Goal: Task Accomplishment & Management: Manage account settings

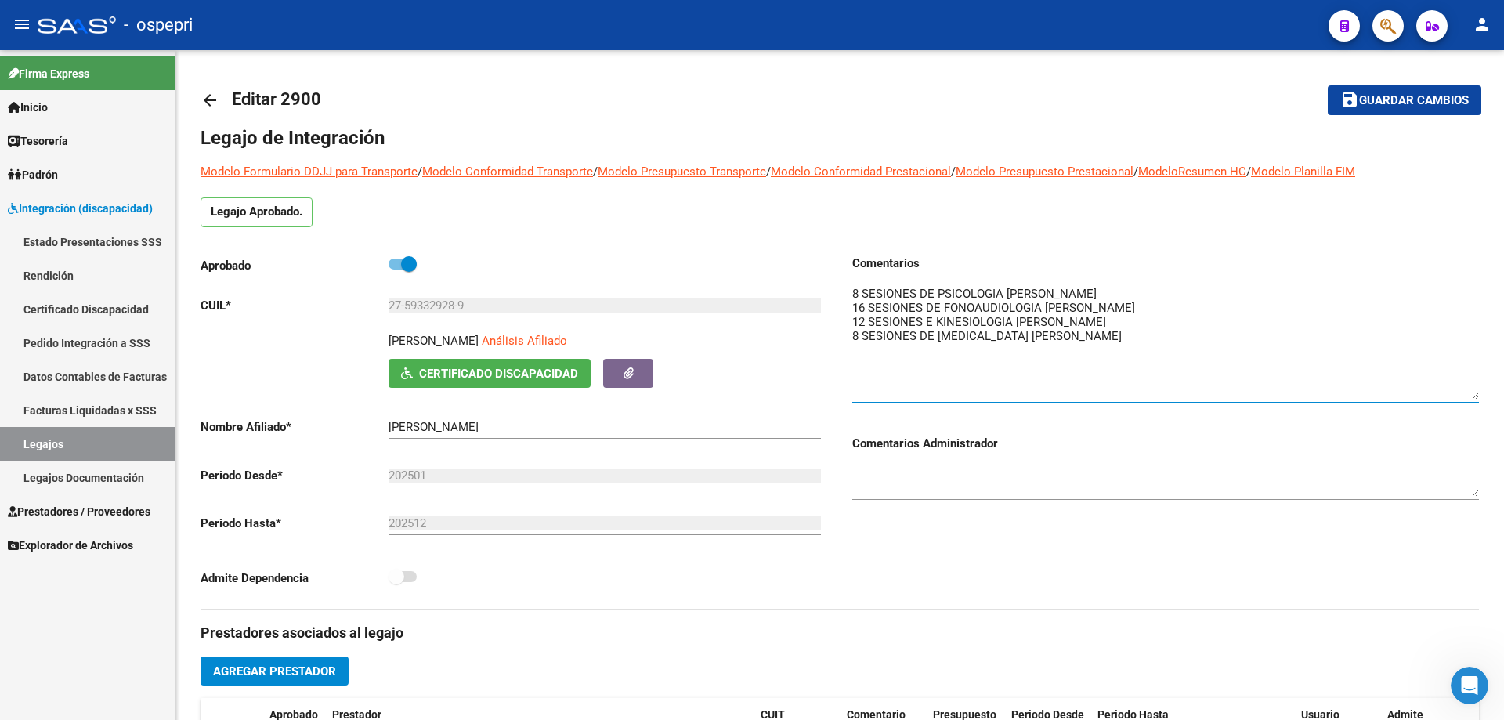
click at [41, 436] on link "Legajos" at bounding box center [87, 444] width 175 height 34
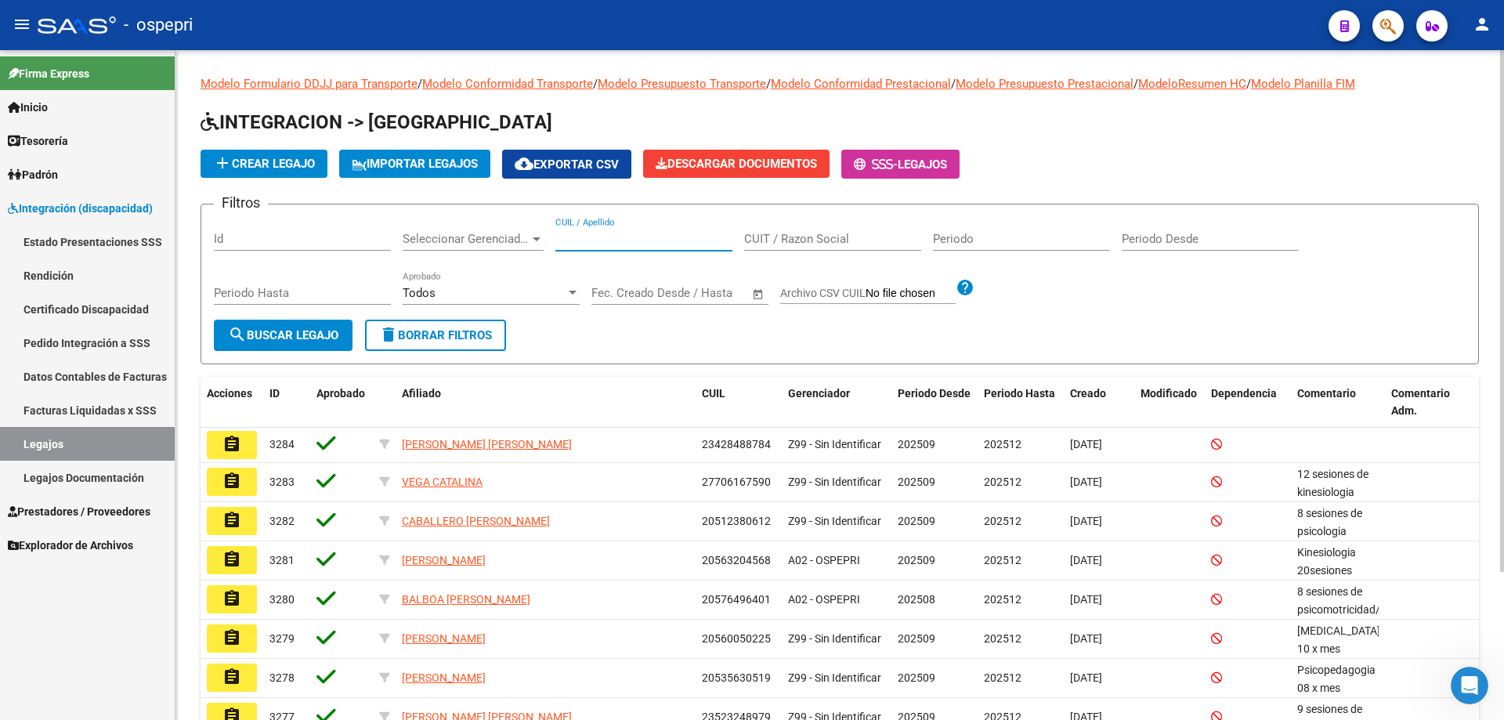
click at [594, 237] on input "CUIL / Apellido" at bounding box center [644, 239] width 177 height 14
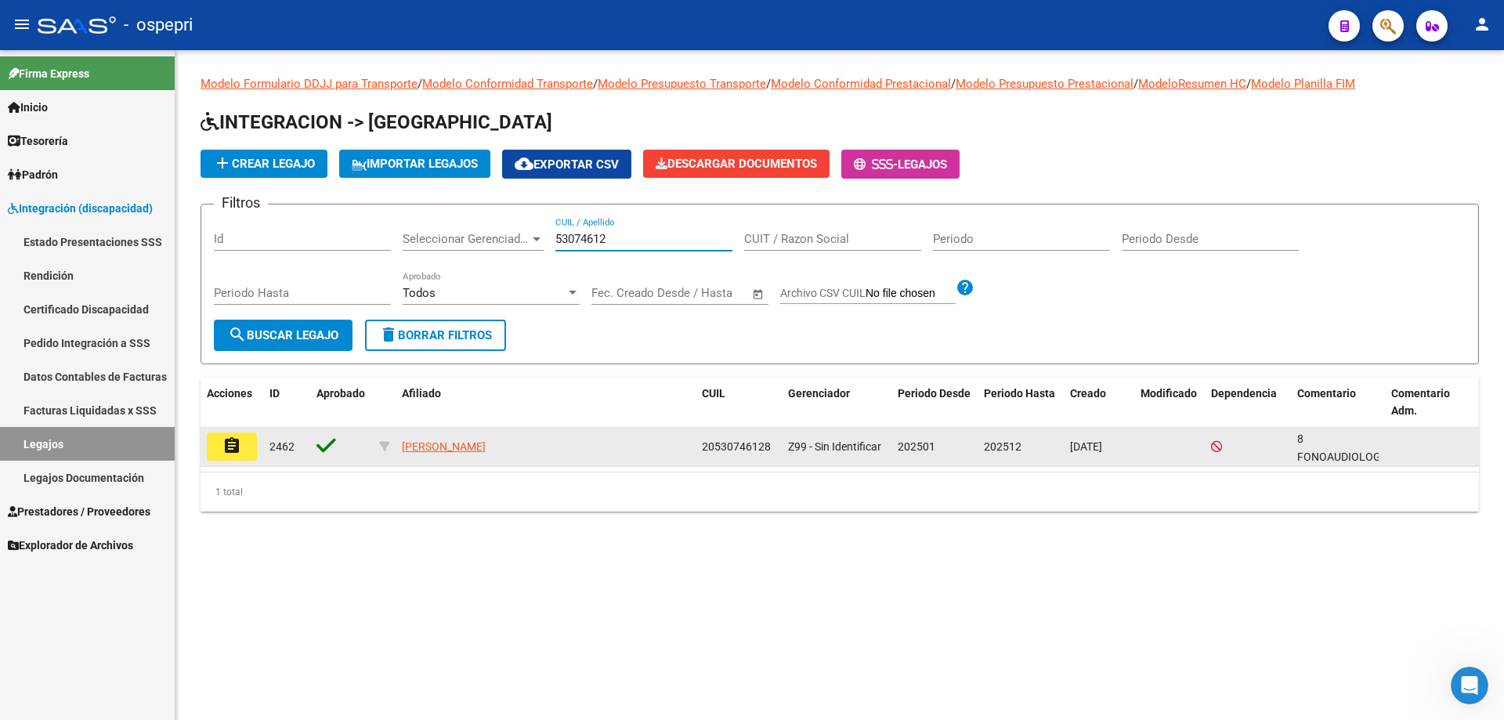
type input "53074612"
click at [241, 447] on button "assignment" at bounding box center [232, 447] width 50 height 28
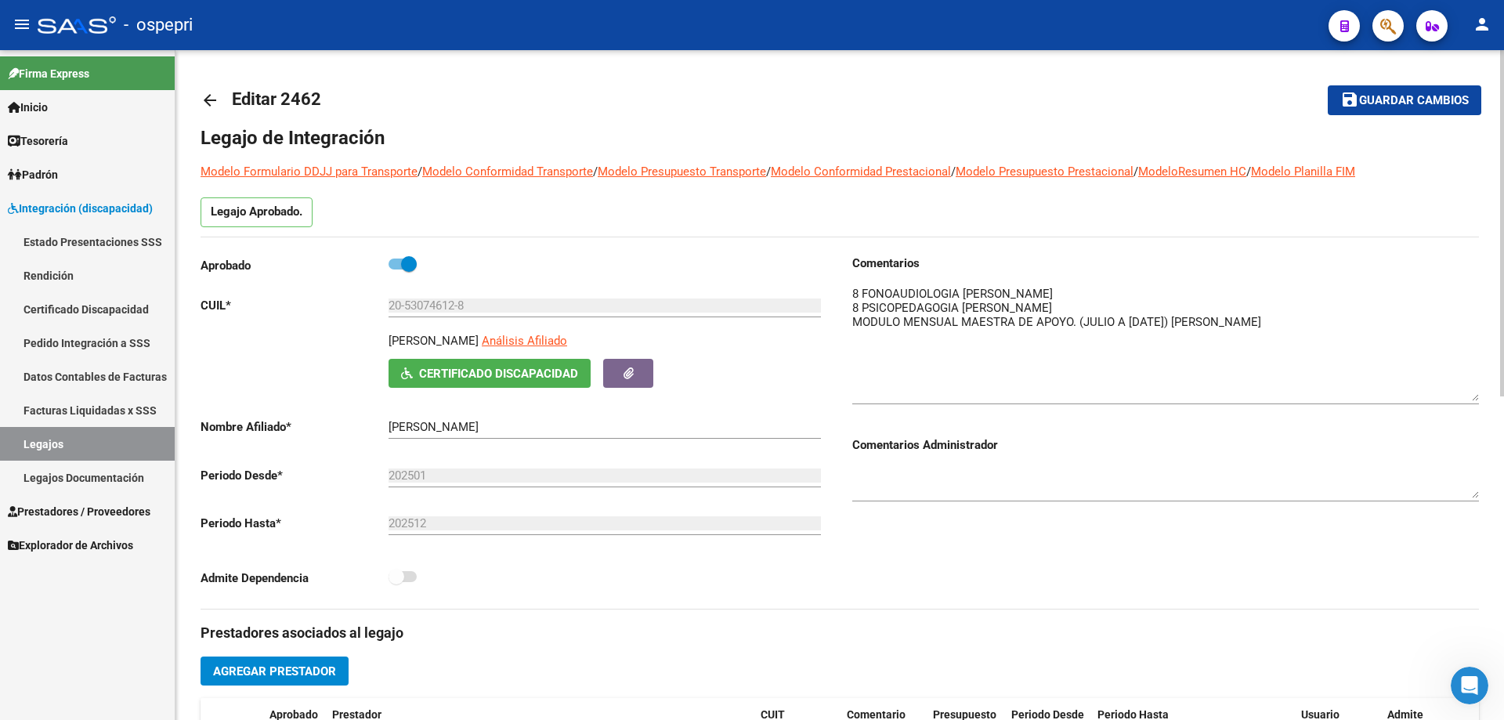
drag, startPoint x: 1475, startPoint y: 306, endPoint x: 1490, endPoint y: 390, distance: 85.8
click at [1490, 390] on div "arrow_back Editar 2462 save Guardar cambios Legajo de Integración Modelo Formul…" at bounding box center [840, 698] width 1329 height 1297
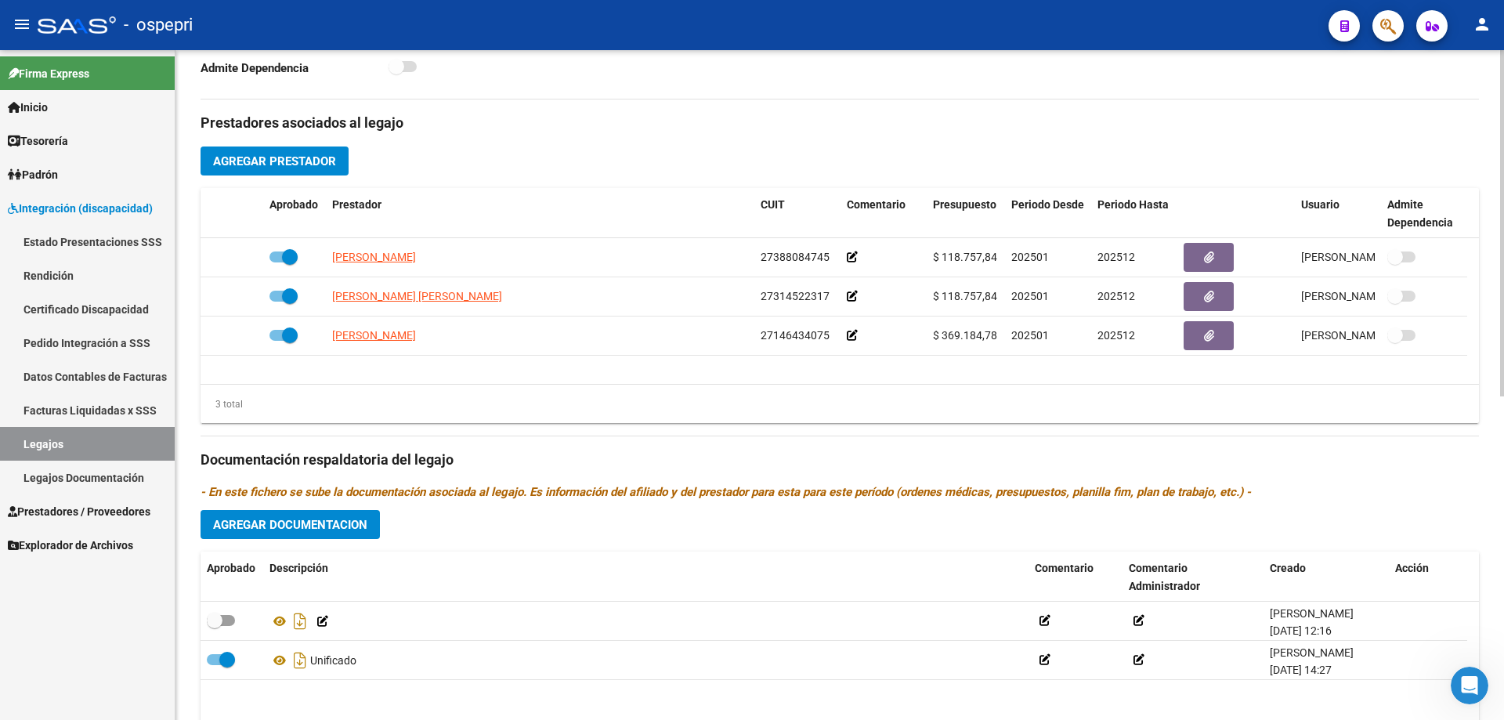
scroll to position [627, 0]
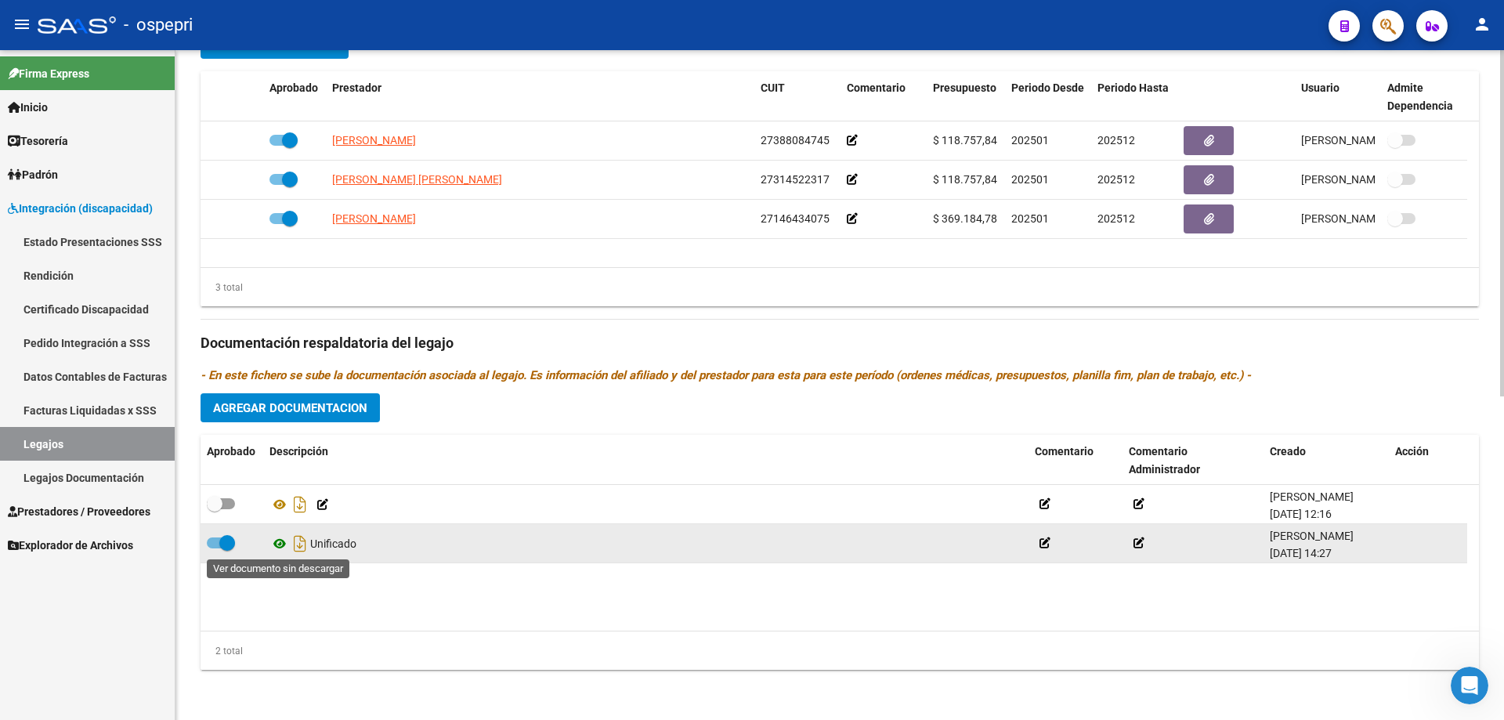
click at [281, 545] on icon at bounding box center [280, 543] width 20 height 19
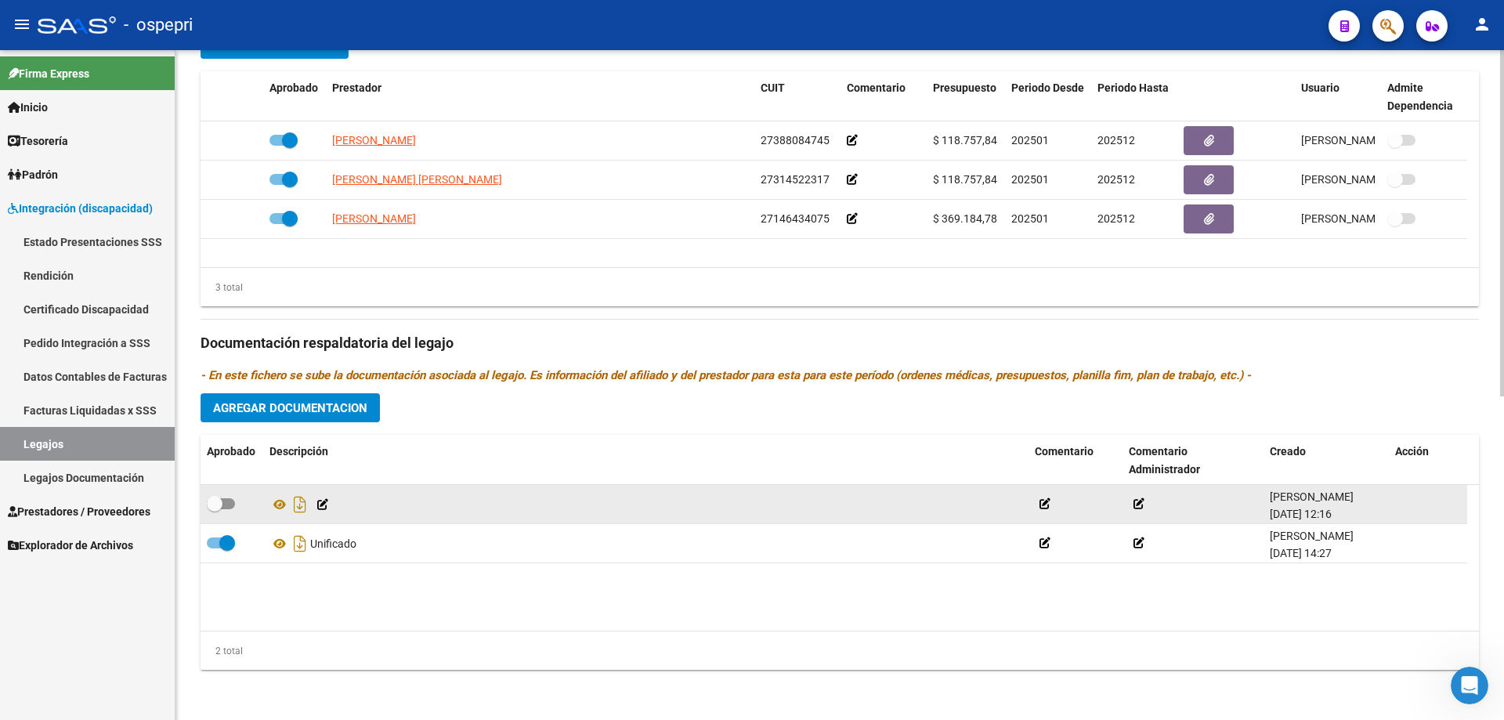
click at [224, 503] on span at bounding box center [221, 503] width 28 height 11
click at [215, 509] on input "checkbox" at bounding box center [214, 509] width 1 height 1
checkbox input "true"
click at [286, 504] on icon at bounding box center [280, 504] width 20 height 19
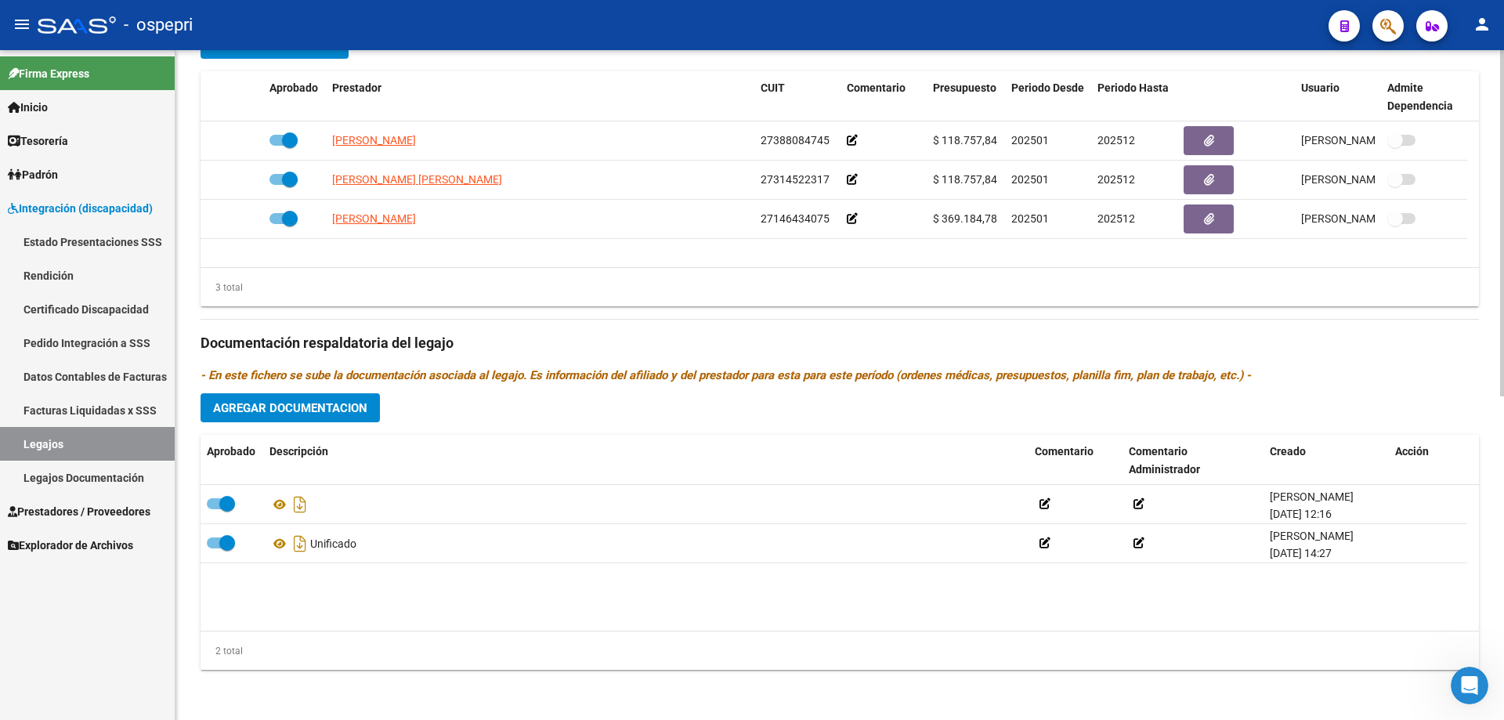
click at [661, 588] on datatable-body "[PERSON_NAME] [DATE] 12:16 Unificado [PERSON_NAME] [DATE] 14:27" at bounding box center [840, 558] width 1279 height 146
